Goal: Information Seeking & Learning: Learn about a topic

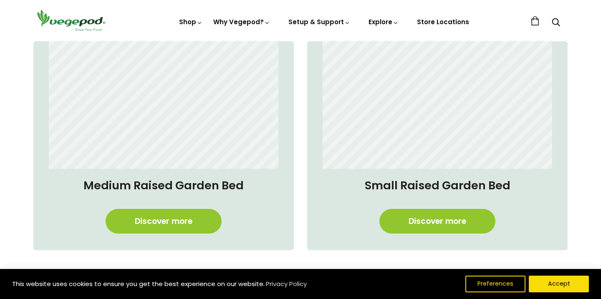
scroll to position [683, 0]
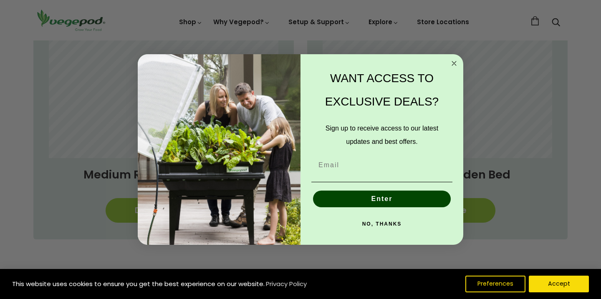
click at [450, 63] on circle "Close dialog" at bounding box center [454, 64] width 10 height 10
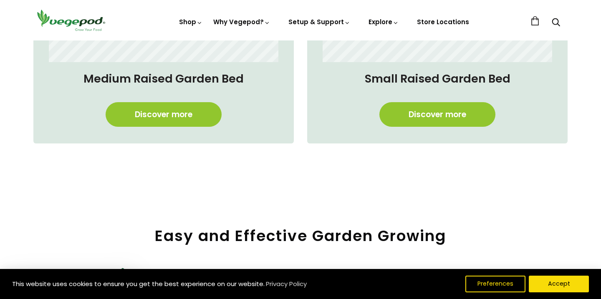
scroll to position [793, 0]
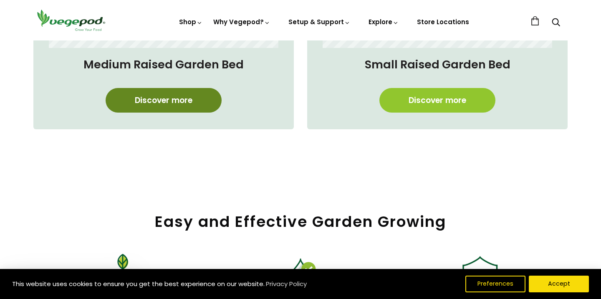
click at [192, 101] on link "Discover more" at bounding box center [164, 100] width 116 height 25
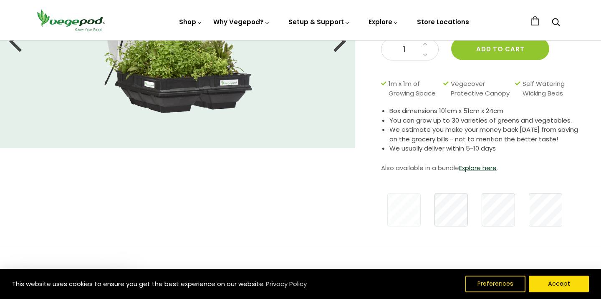
scroll to position [143, 0]
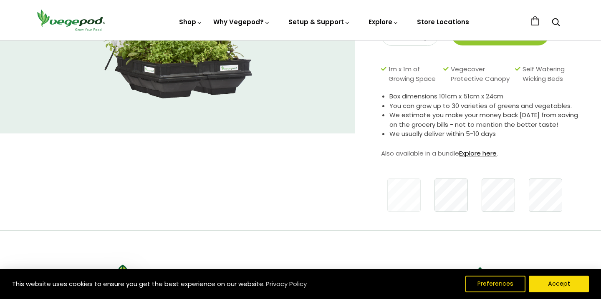
click at [481, 154] on link "Explore here" at bounding box center [478, 153] width 38 height 9
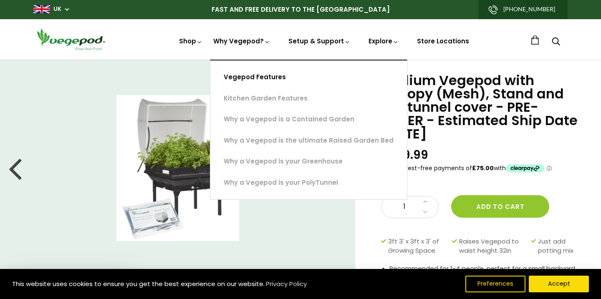
click at [243, 75] on link "Vegepod Features" at bounding box center [308, 77] width 197 height 21
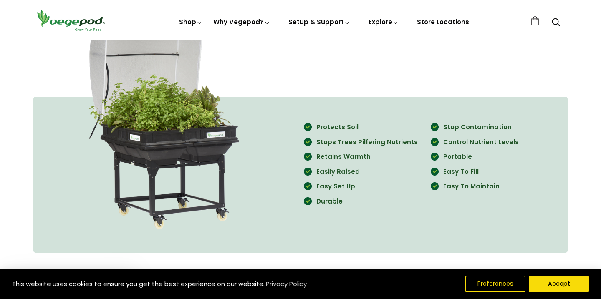
scroll to position [777, 0]
